Goal: Find specific page/section: Find specific page/section

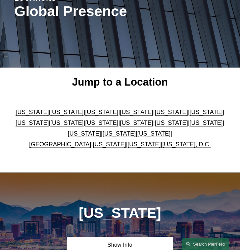
scroll to position [93, 0]
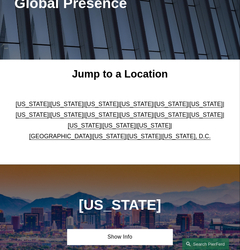
click at [70, 104] on link "[US_STATE]" at bounding box center [66, 104] width 33 height 7
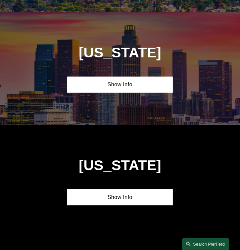
scroll to position [371, 0]
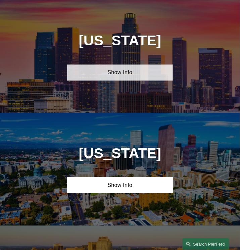
click at [120, 65] on link "Show Info" at bounding box center [120, 72] width 106 height 16
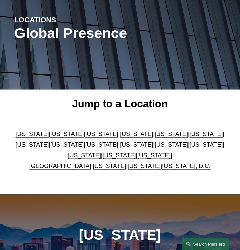
scroll to position [0, 0]
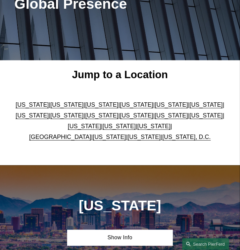
scroll to position [93, 0]
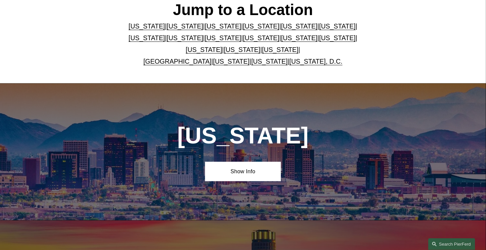
scroll to position [204, 0]
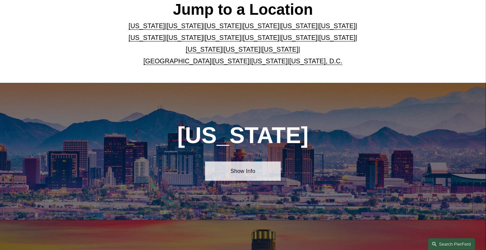
click at [258, 169] on link "Show Info" at bounding box center [243, 172] width 76 height 20
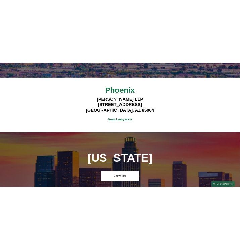
scroll to position [391, 0]
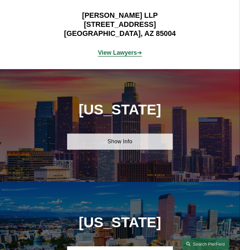
click at [132, 144] on link "Show Info" at bounding box center [120, 142] width 106 height 16
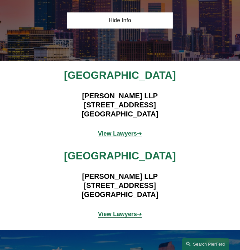
scroll to position [512, 0]
